Goal: Information Seeking & Learning: Learn about a topic

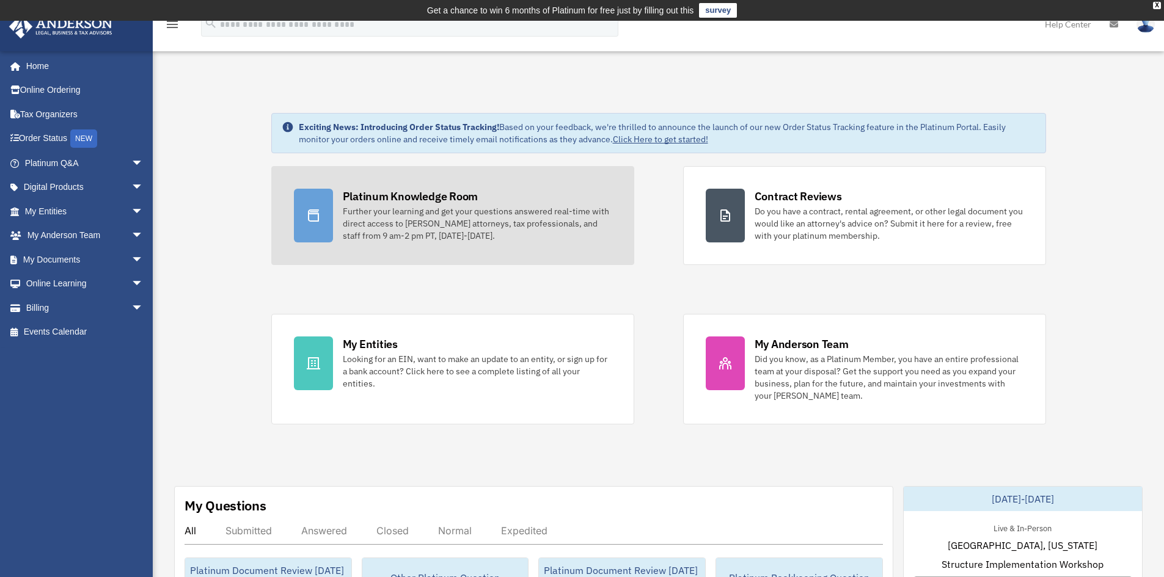
click at [387, 213] on div "Further your learning and get your questions answered real-time with direct acc…" at bounding box center [477, 223] width 269 height 37
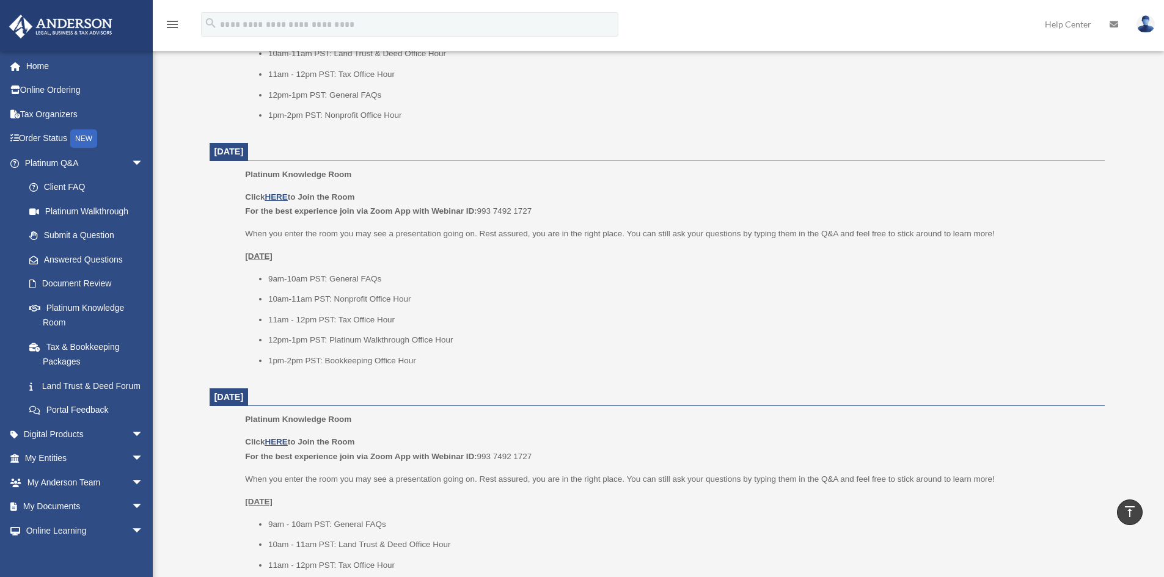
scroll to position [977, 0]
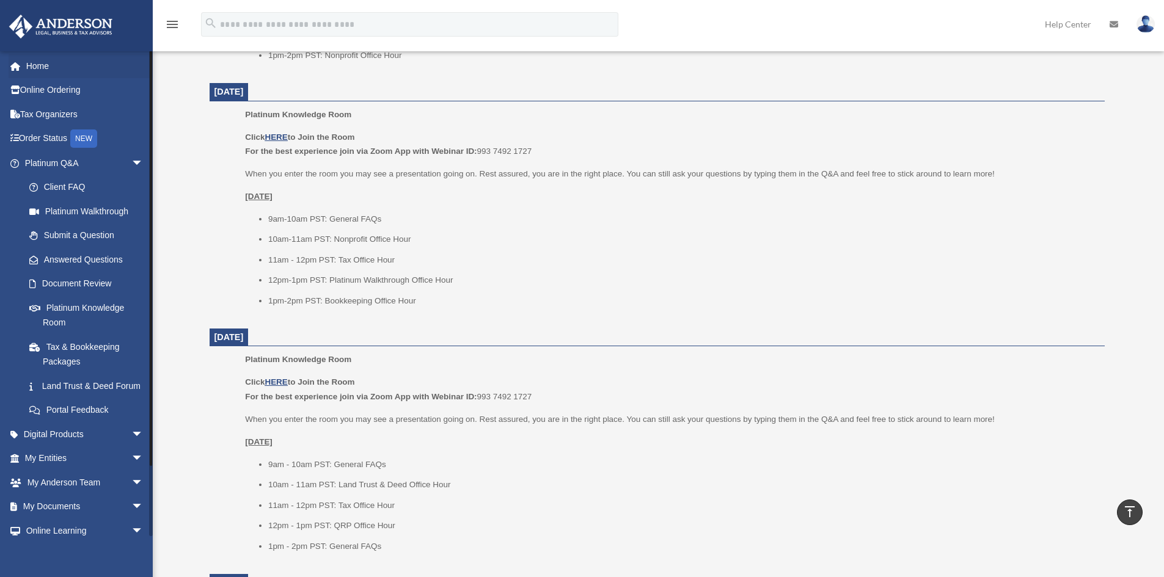
click at [8, 65] on li "Home" at bounding box center [81, 66] width 162 height 24
click at [21, 69] on span at bounding box center [21, 66] width 9 height 9
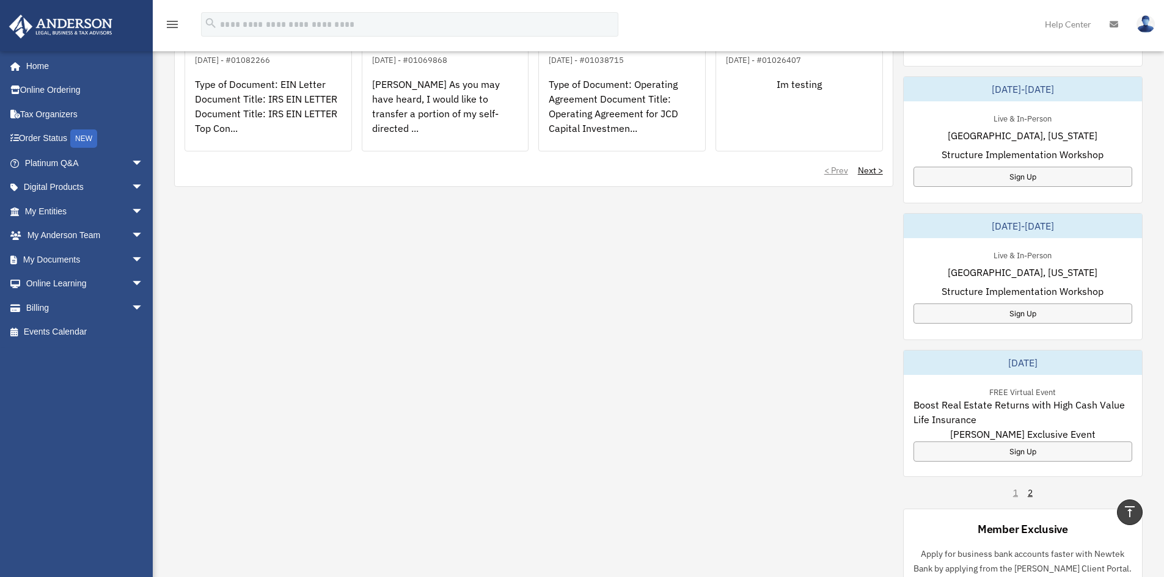
scroll to position [571, 0]
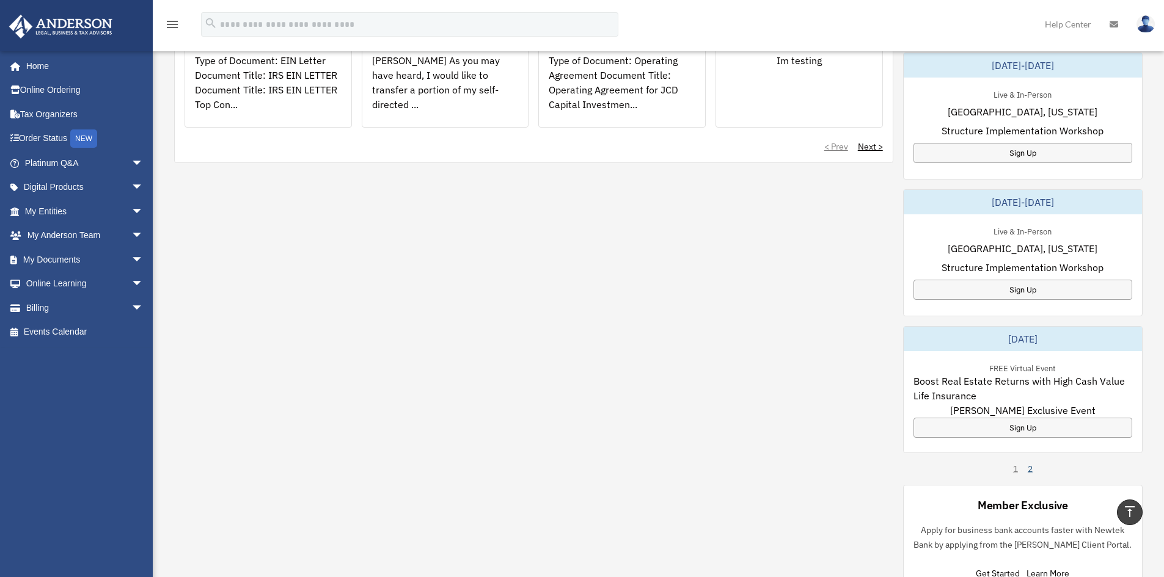
click at [1029, 467] on link "2" at bounding box center [1029, 469] width 5 height 12
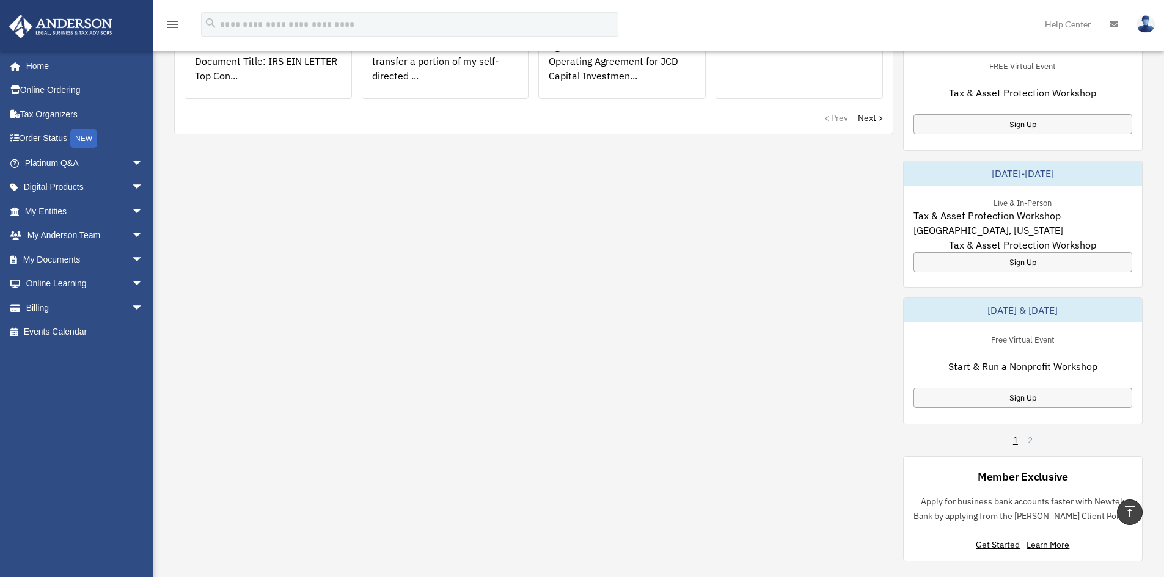
scroll to position [632, 0]
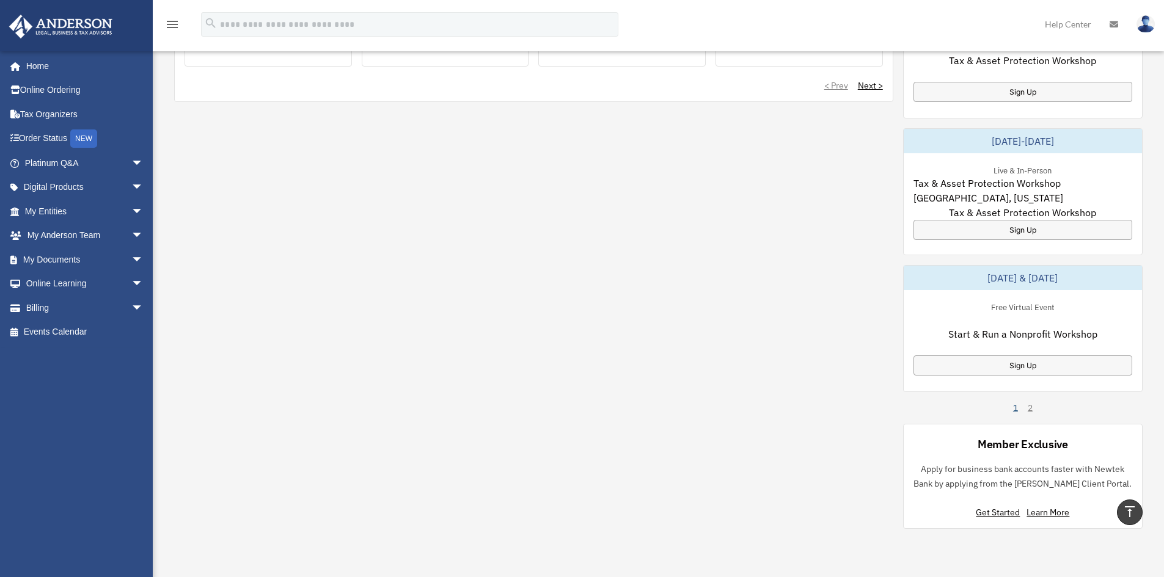
click at [1013, 407] on link "1" at bounding box center [1015, 408] width 5 height 12
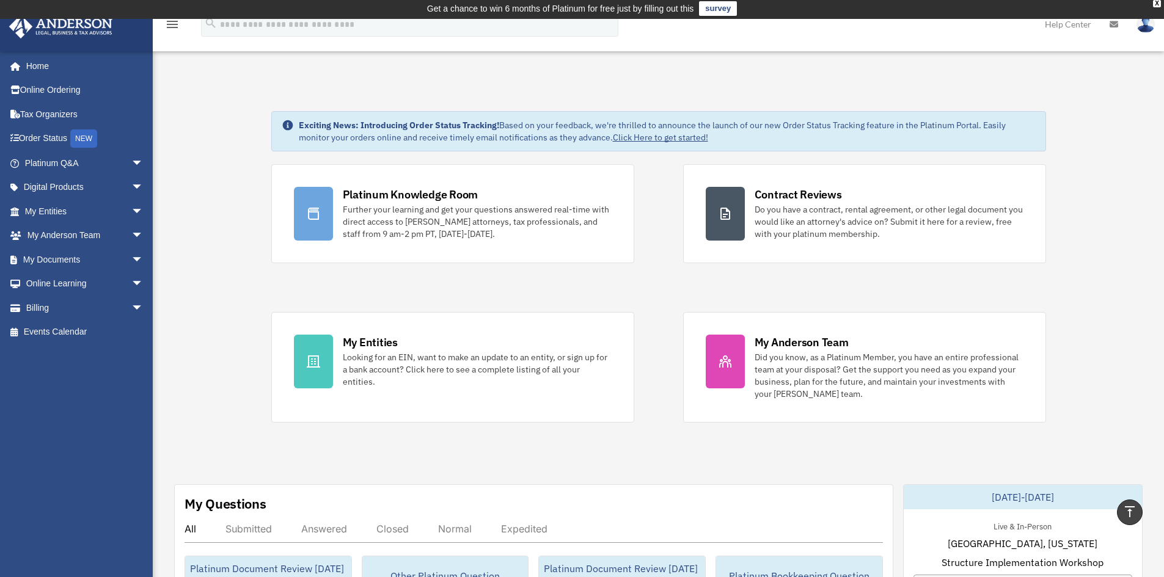
scroll to position [0, 0]
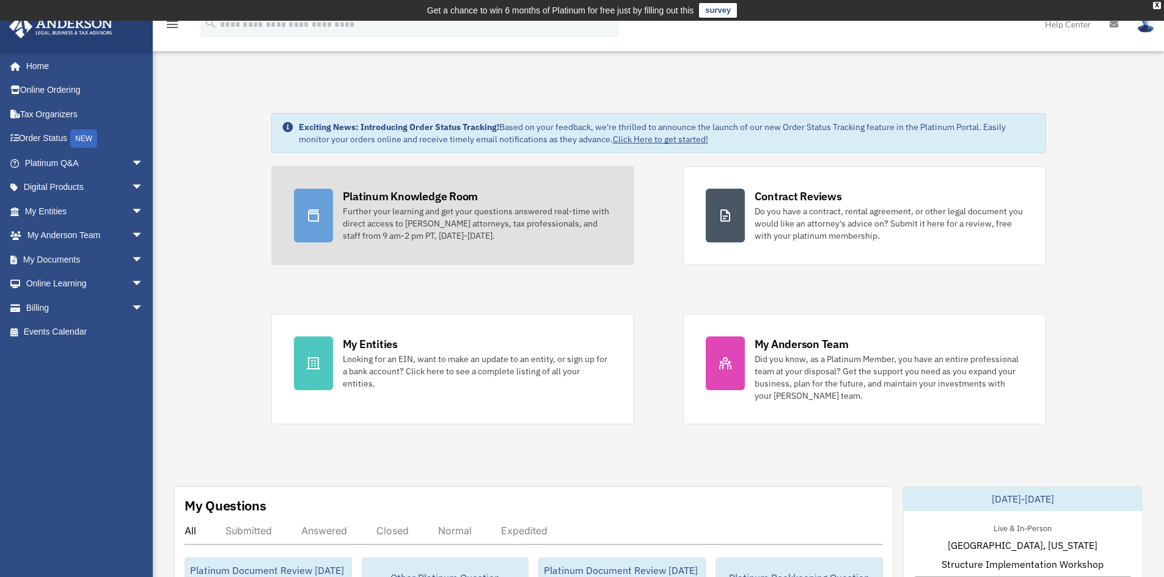
click at [436, 200] on div "Platinum Knowledge Room" at bounding box center [411, 196] width 136 height 15
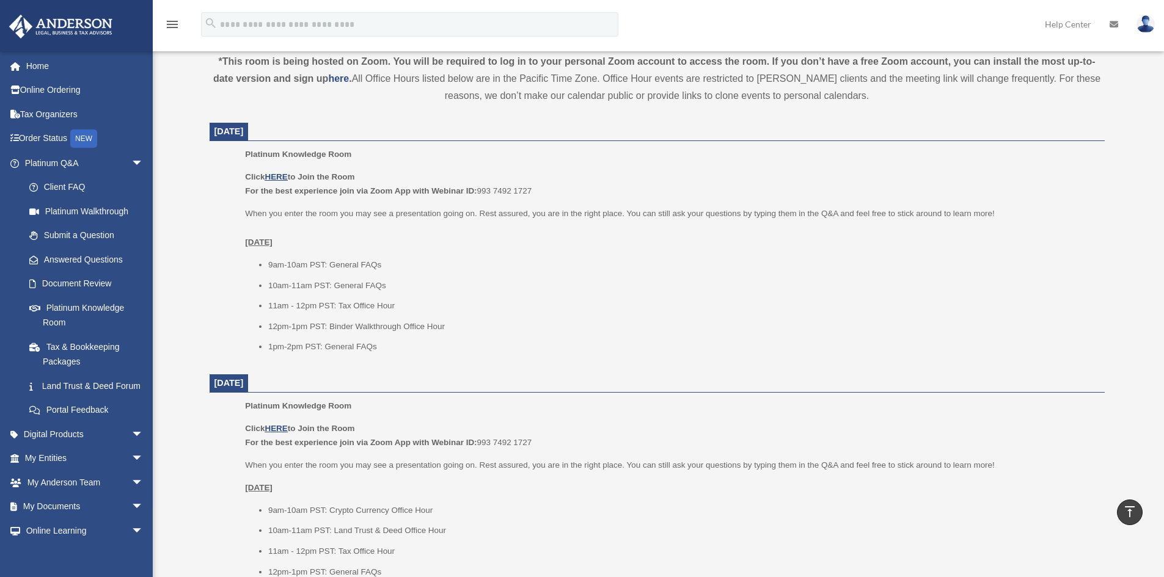
scroll to position [509, 0]
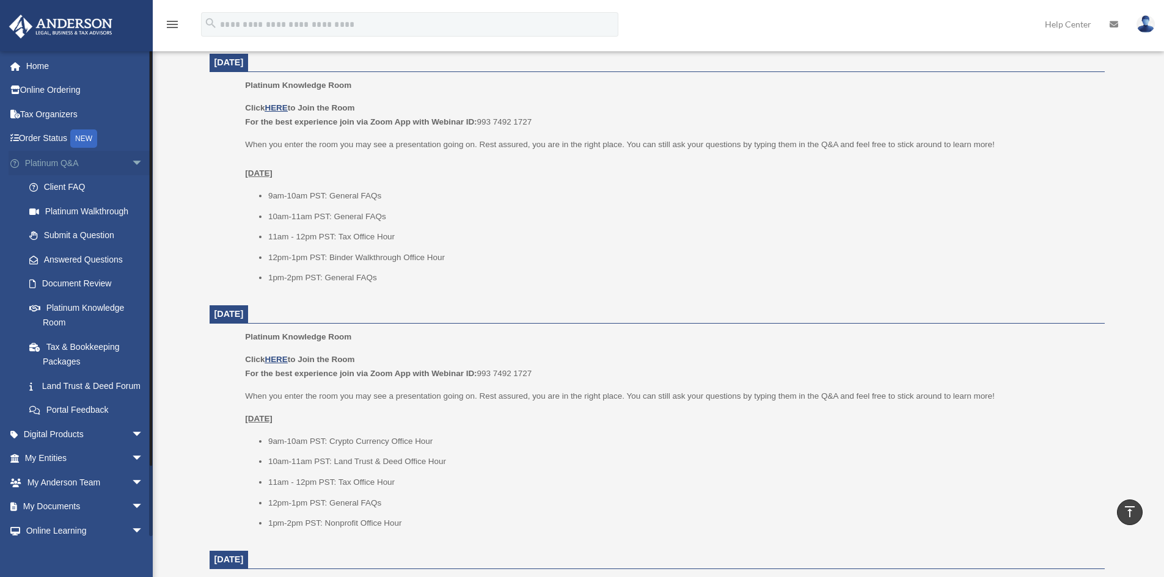
click at [131, 159] on span "arrow_drop_down" at bounding box center [143, 163] width 24 height 25
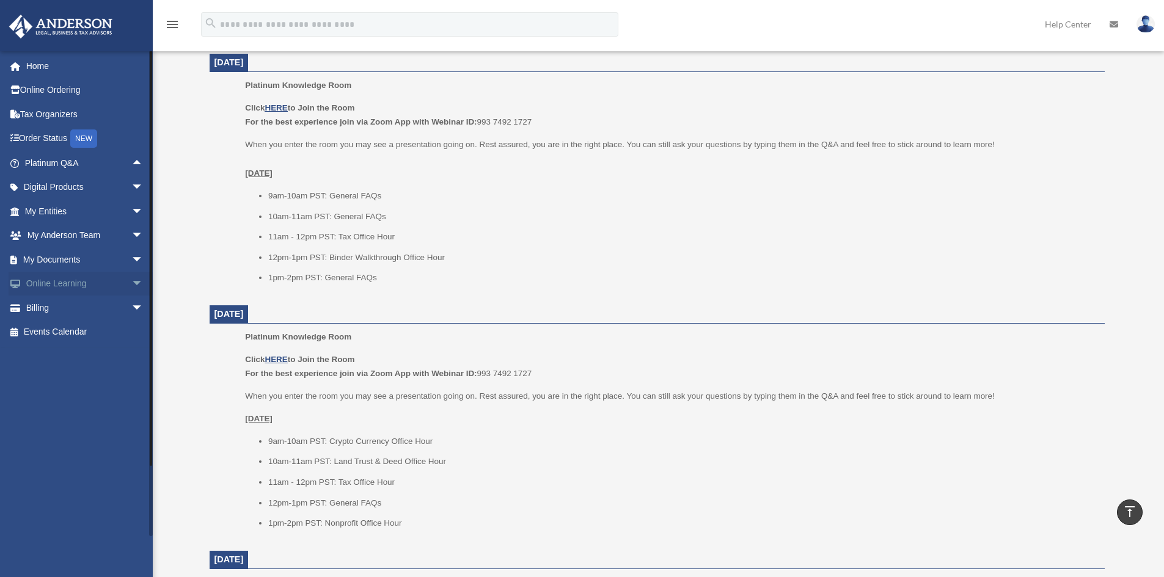
click at [131, 287] on span "arrow_drop_down" at bounding box center [143, 284] width 24 height 25
click at [131, 283] on span "arrow_drop_up" at bounding box center [143, 284] width 24 height 25
click at [134, 307] on span "arrow_drop_down" at bounding box center [143, 308] width 24 height 25
click at [133, 307] on span "arrow_drop_up" at bounding box center [143, 308] width 24 height 25
